Goal: Transaction & Acquisition: Purchase product/service

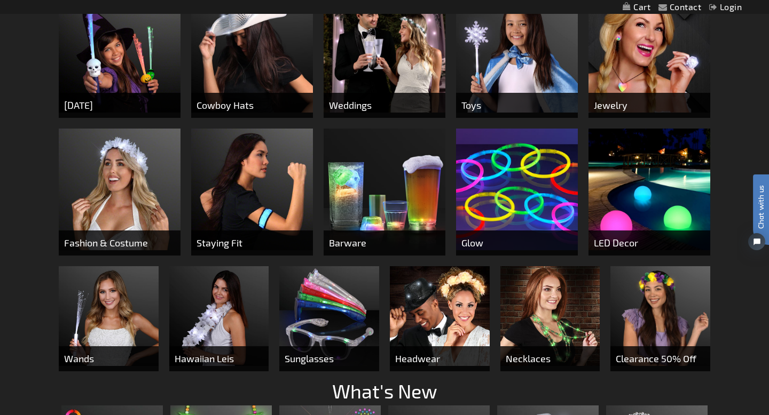
scroll to position [406, 0]
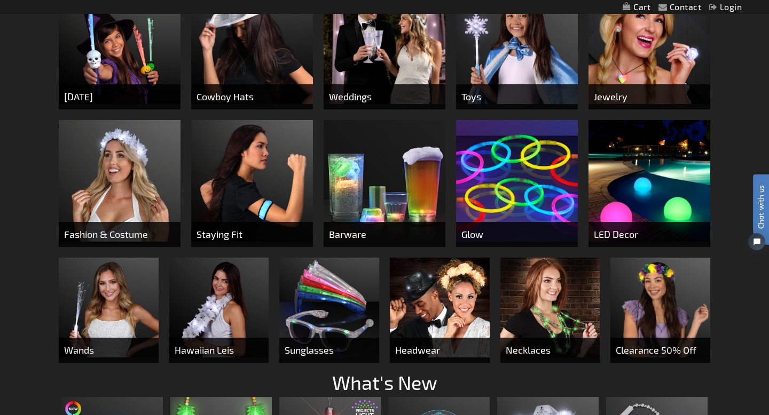
click at [261, 185] on img at bounding box center [252, 181] width 122 height 122
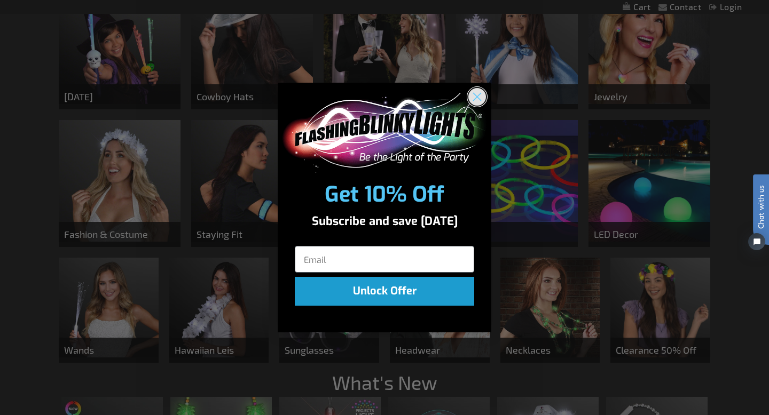
click at [474, 104] on circle "Close dialog" at bounding box center [477, 97] width 18 height 18
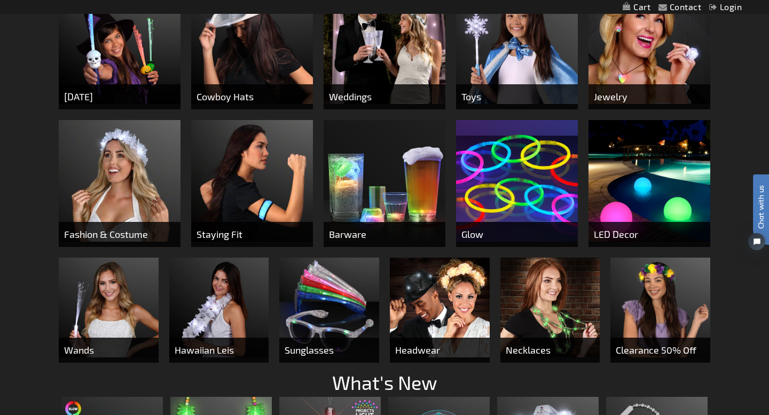
click at [248, 200] on img at bounding box center [252, 181] width 122 height 122
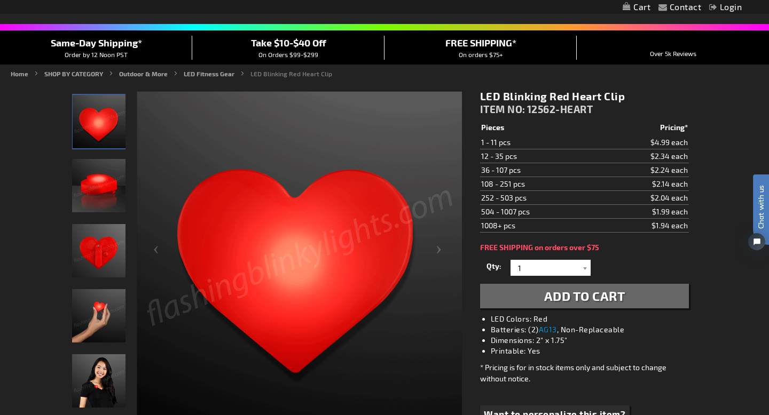
scroll to position [77, 0]
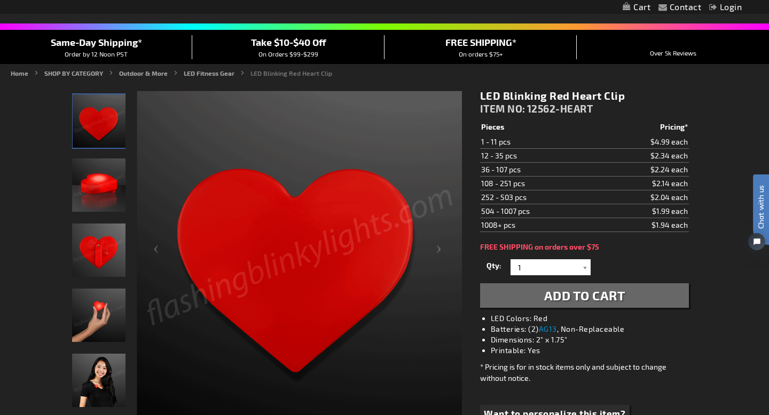
click at [545, 303] on span "Add to Cart" at bounding box center [584, 295] width 81 height 15
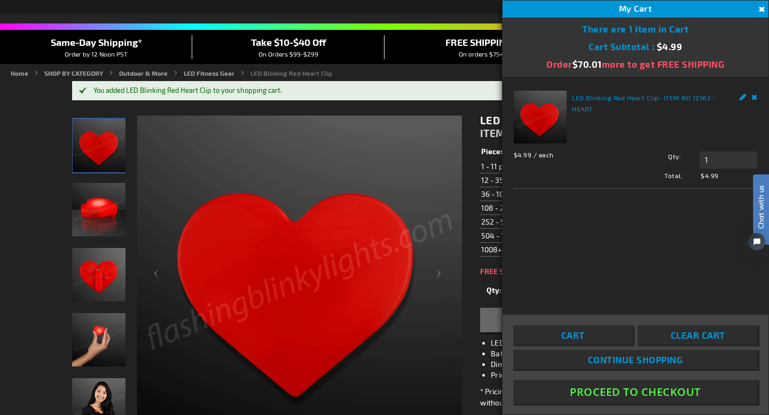
click at [644, 391] on button "Proceed To Checkout" at bounding box center [635, 392] width 245 height 24
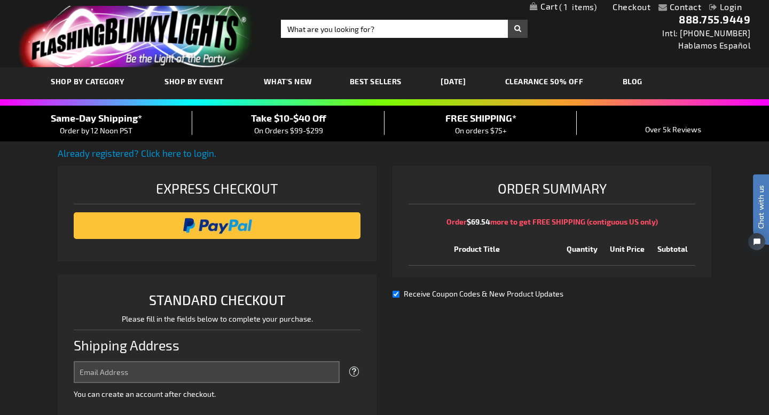
select select "US"
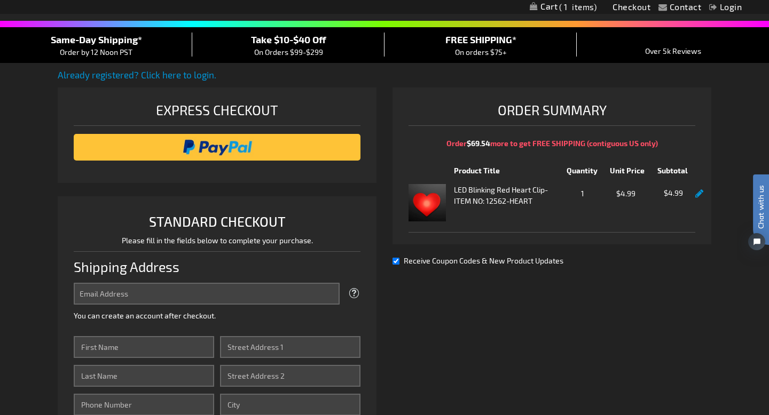
scroll to position [101, 0]
